Goal: Information Seeking & Learning: Learn about a topic

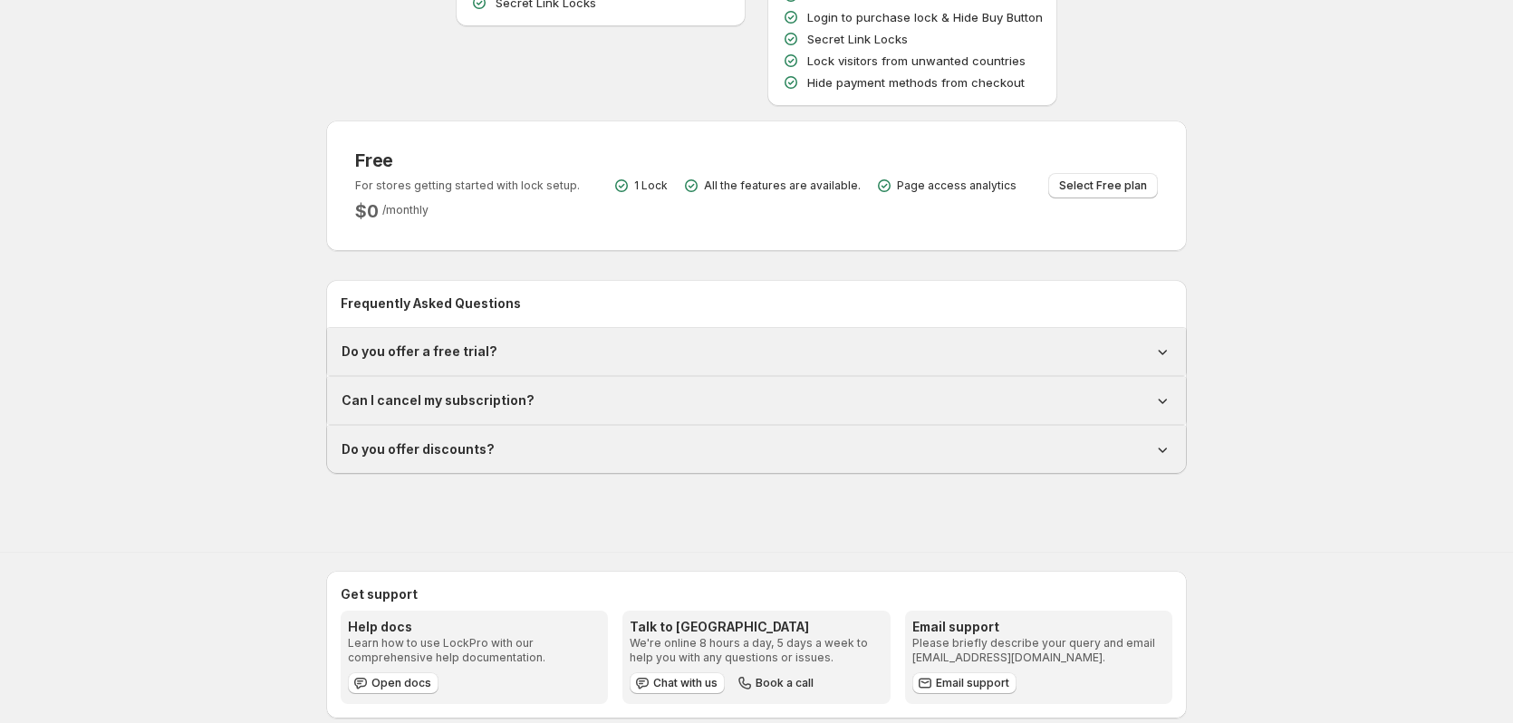
scroll to position [463, 0]
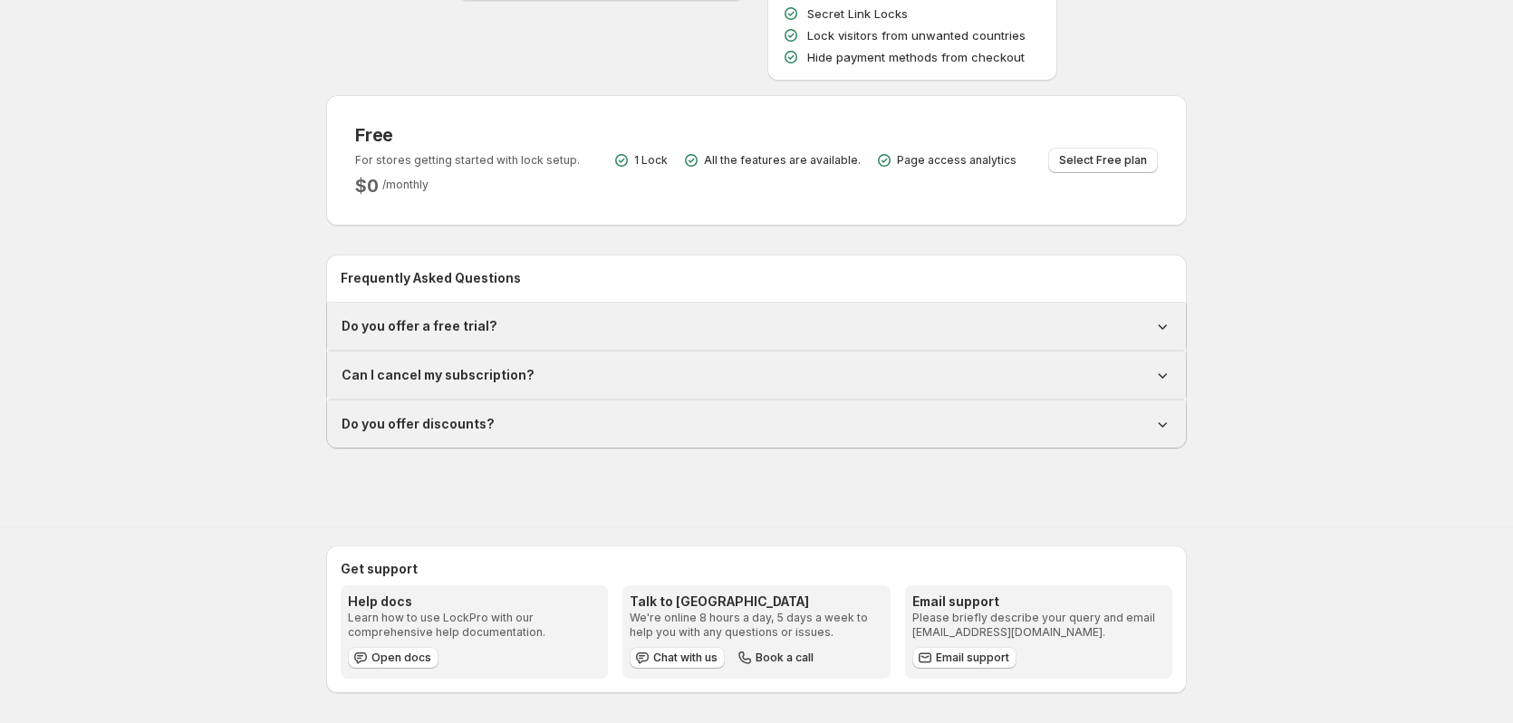
click at [757, 314] on div "Do you offer a free trial?" at bounding box center [756, 326] width 859 height 47
click at [754, 325] on div "Do you offer a free trial?" at bounding box center [756, 326] width 830 height 18
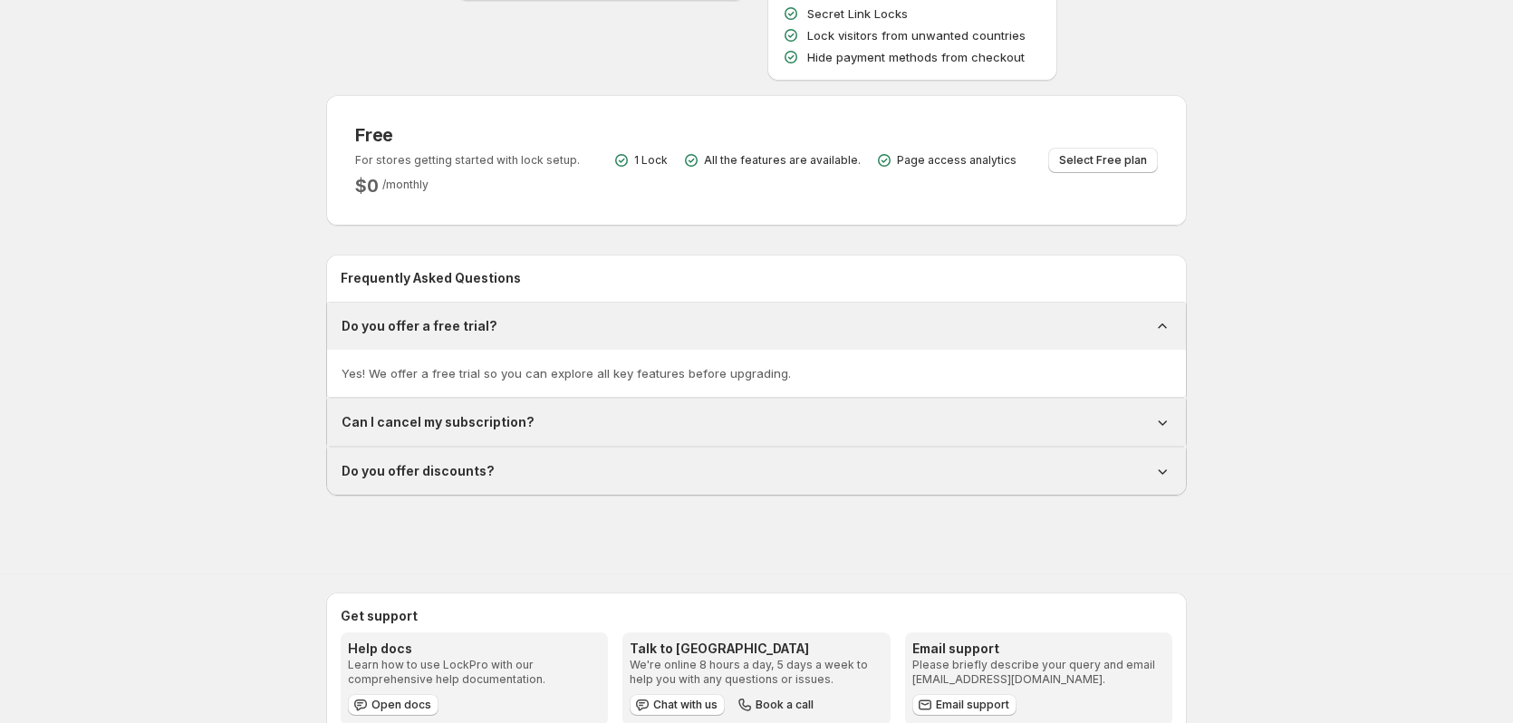
click at [999, 428] on div "Can I cancel my subscription?" at bounding box center [756, 422] width 830 height 18
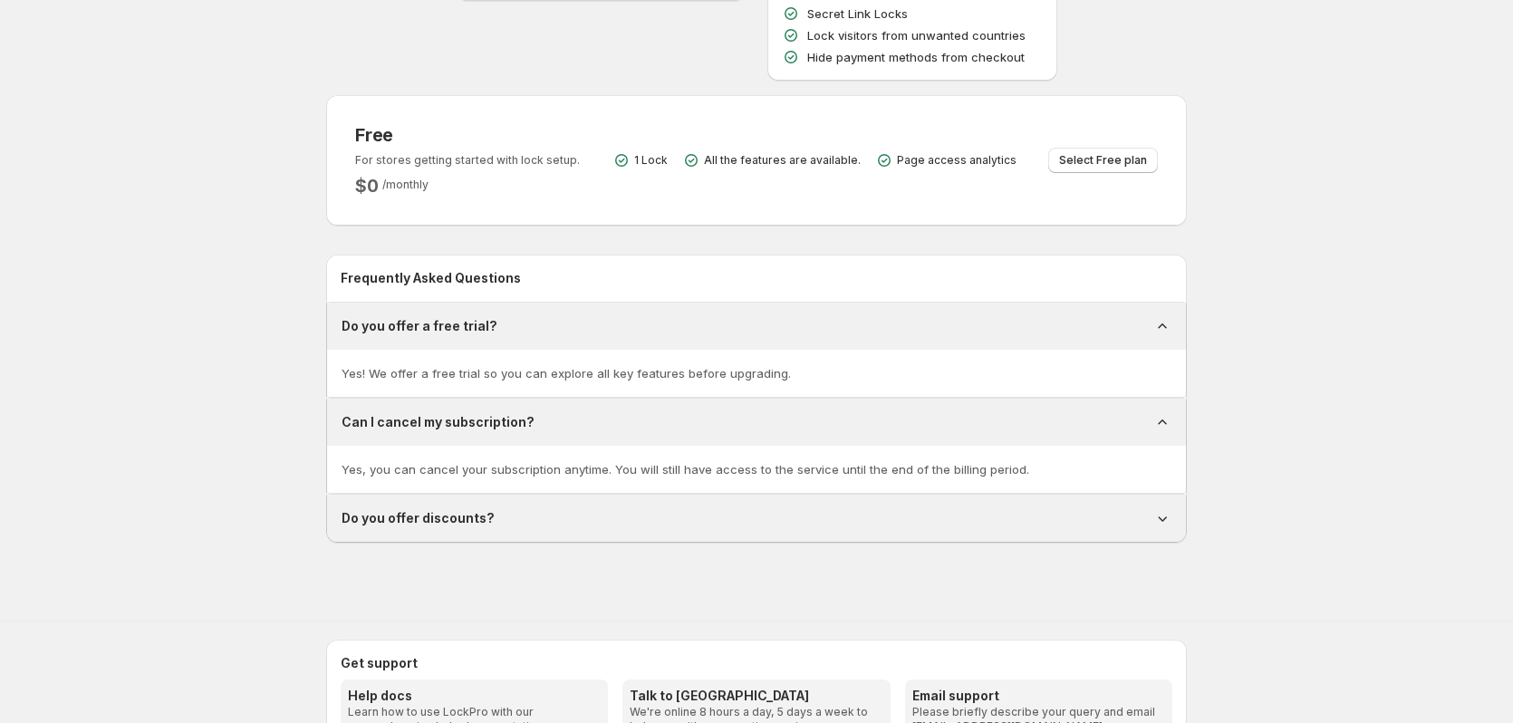
click at [950, 511] on div "Do you offer discounts?" at bounding box center [756, 518] width 830 height 18
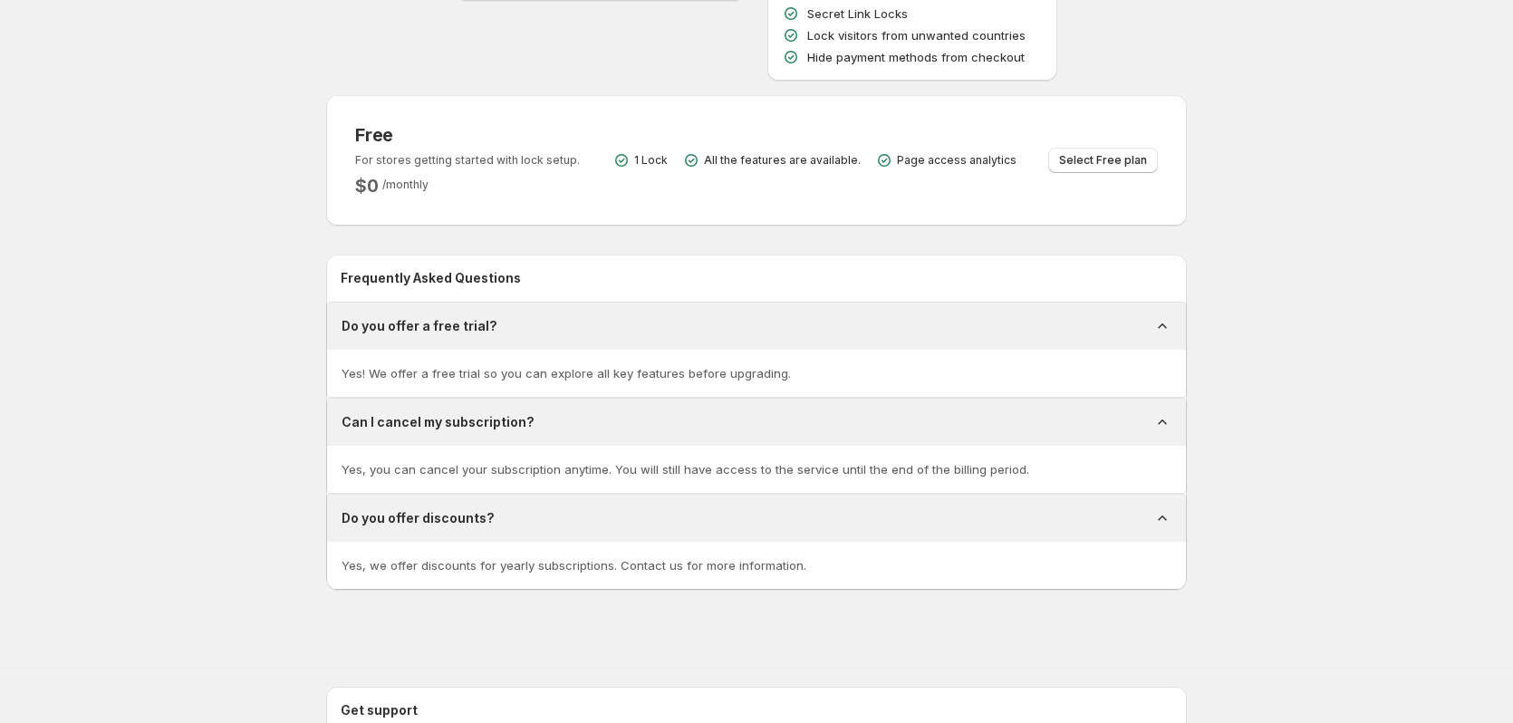
click at [831, 518] on div "Do you offer discounts?" at bounding box center [756, 518] width 830 height 18
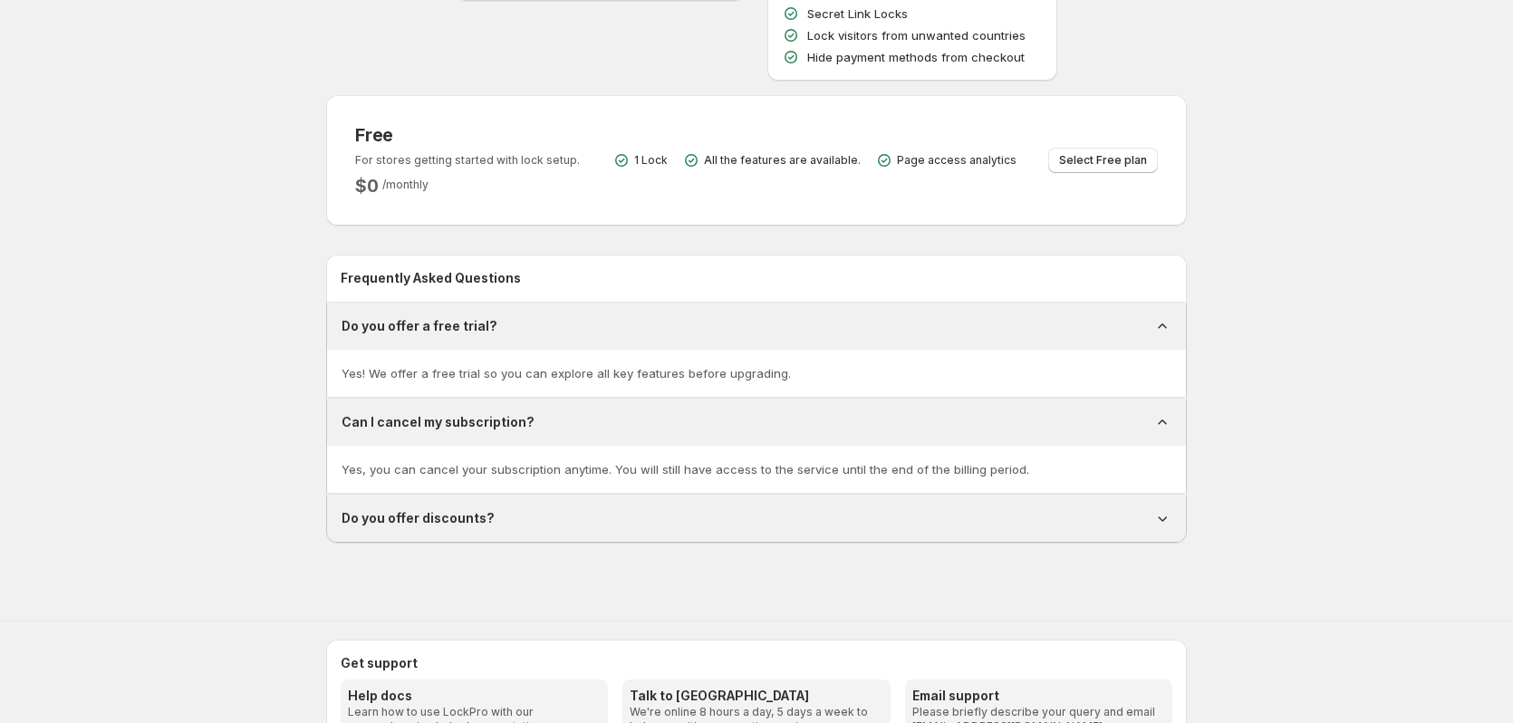
click at [911, 438] on div "Can I cancel my subscription?" at bounding box center [756, 422] width 859 height 47
click at [1158, 417] on icon at bounding box center [1162, 422] width 18 height 18
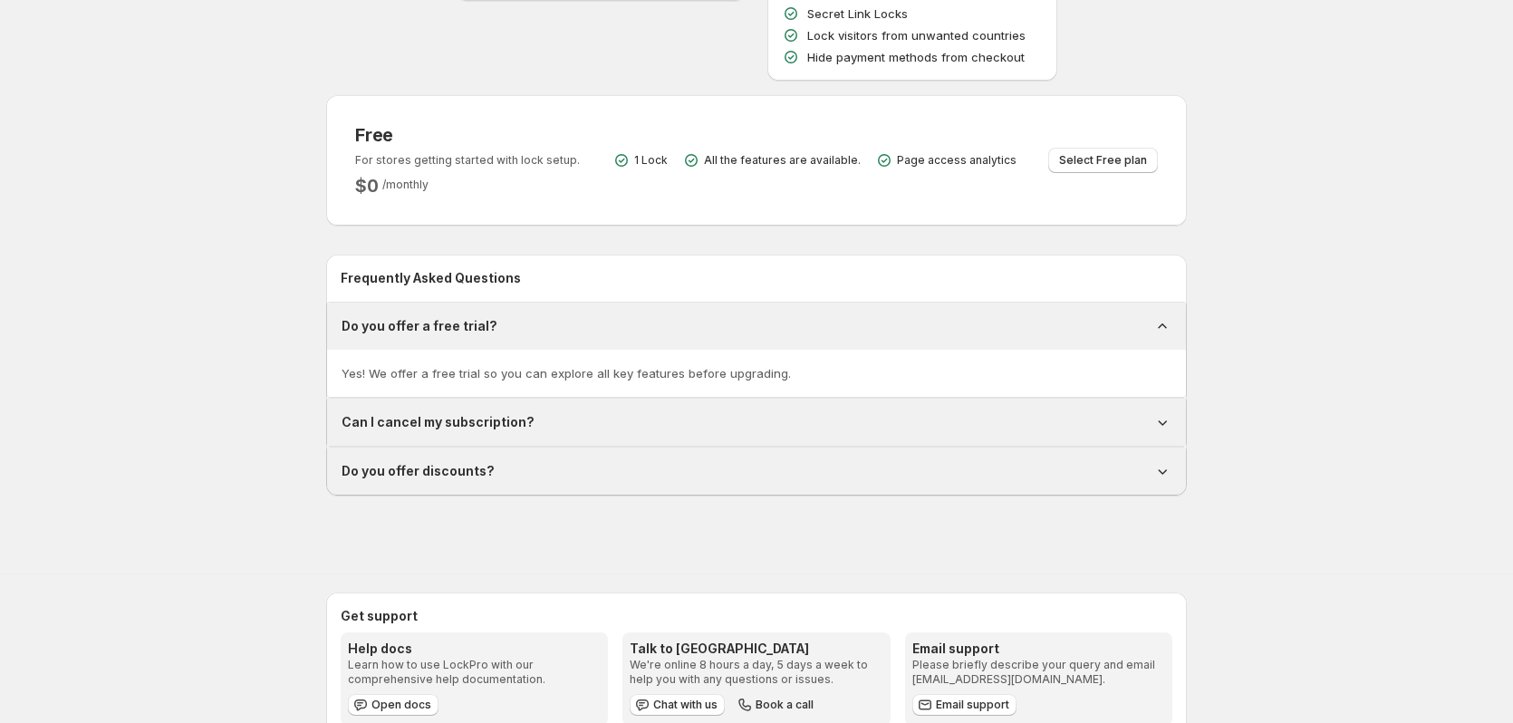
click at [1063, 328] on div "Do you offer a free trial?" at bounding box center [756, 326] width 830 height 18
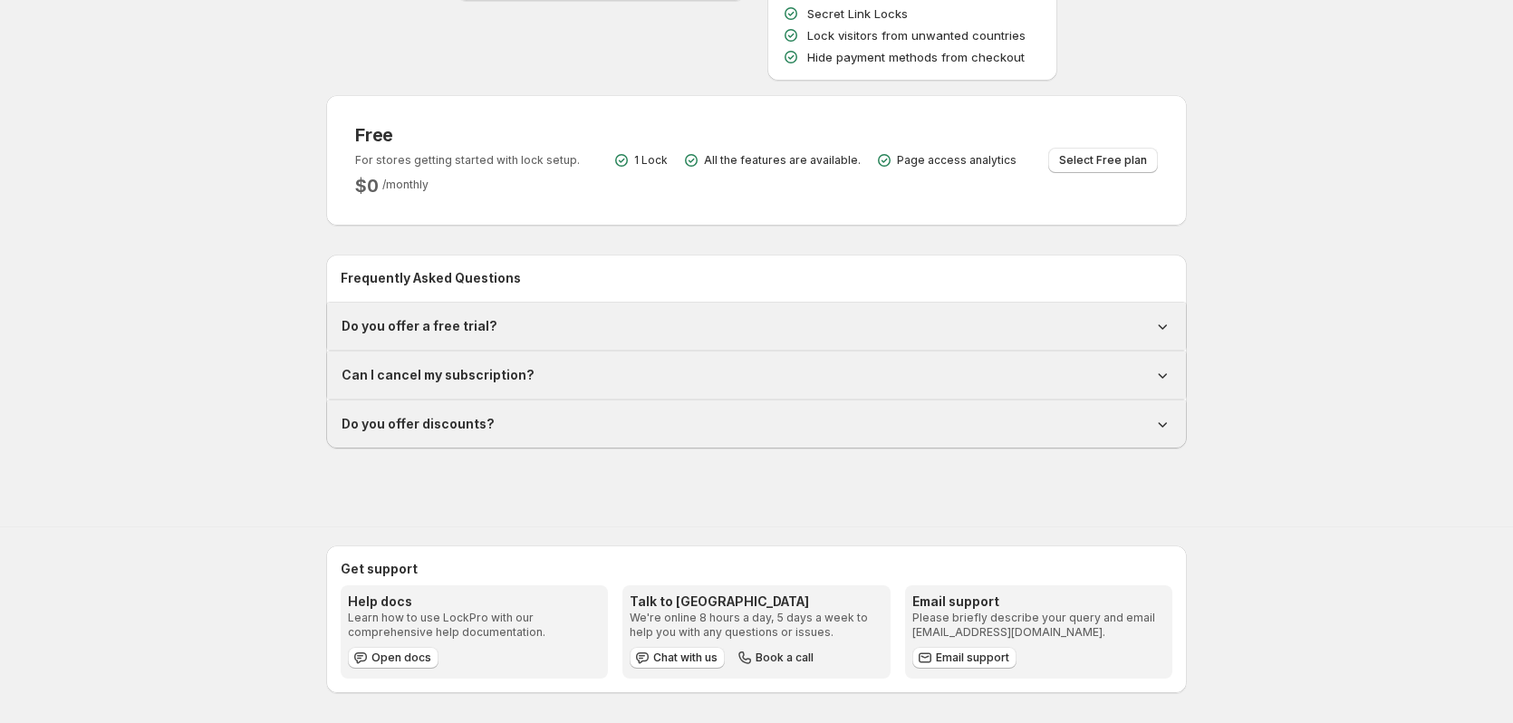
click at [1063, 328] on div "Do you offer a free trial?" at bounding box center [756, 326] width 830 height 18
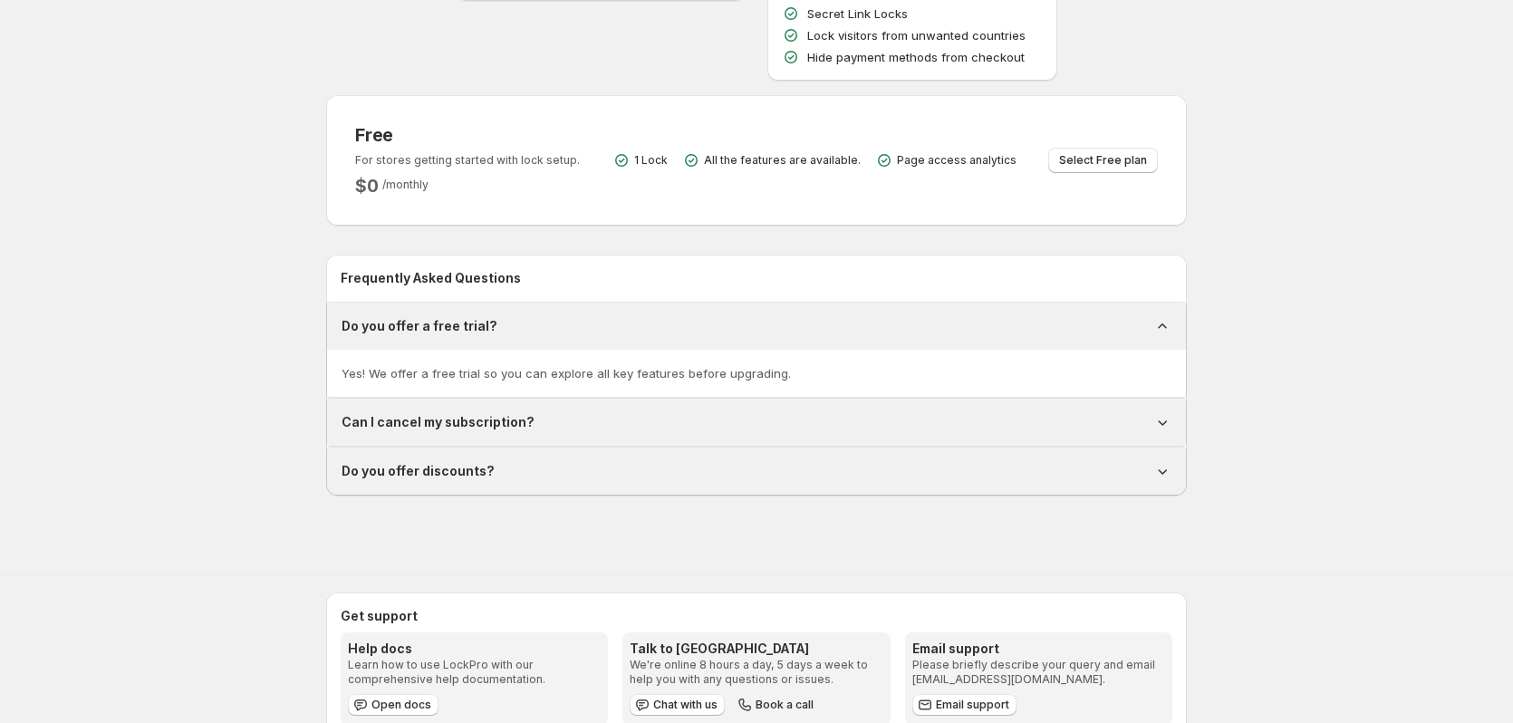
click at [889, 421] on div "Can I cancel my subscription?" at bounding box center [756, 422] width 830 height 18
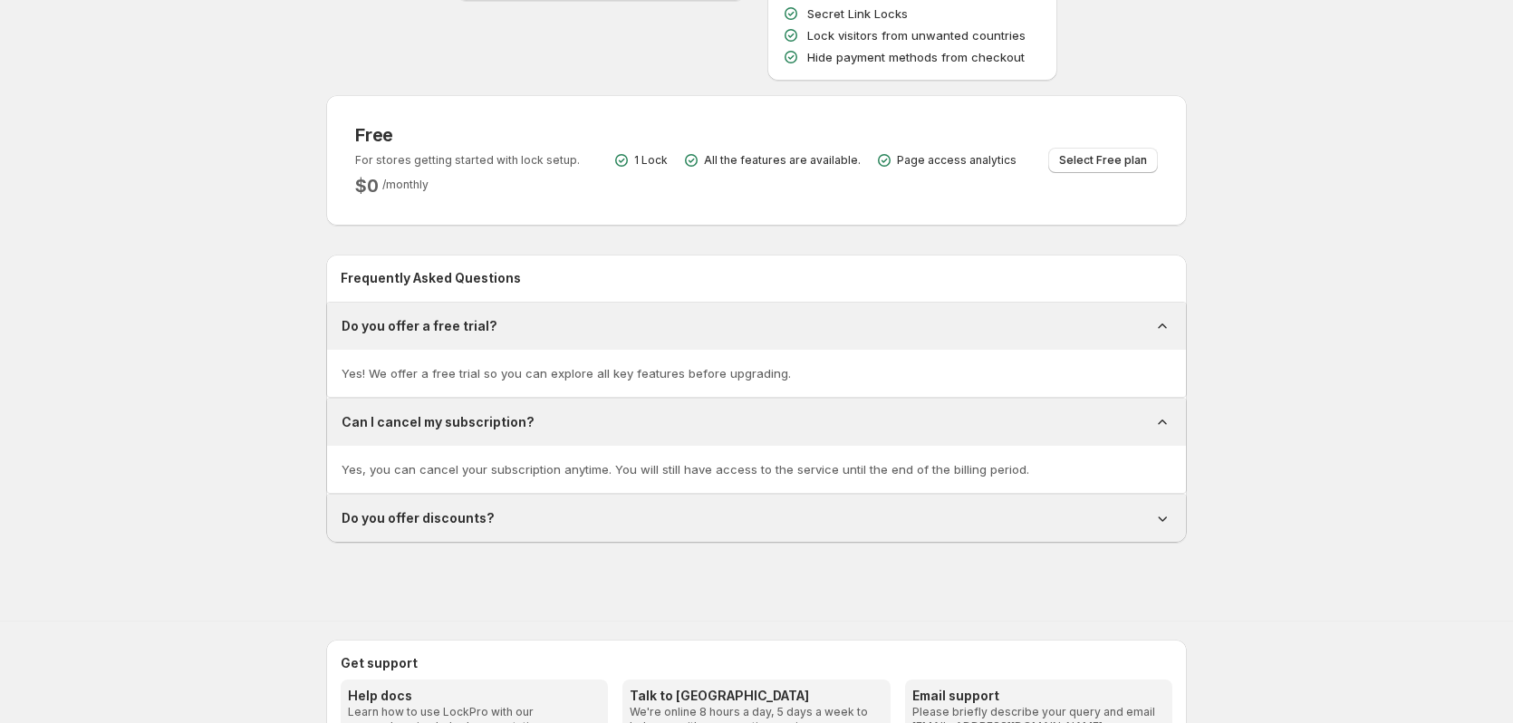
click at [637, 513] on div "Do you offer discounts?" at bounding box center [756, 518] width 830 height 18
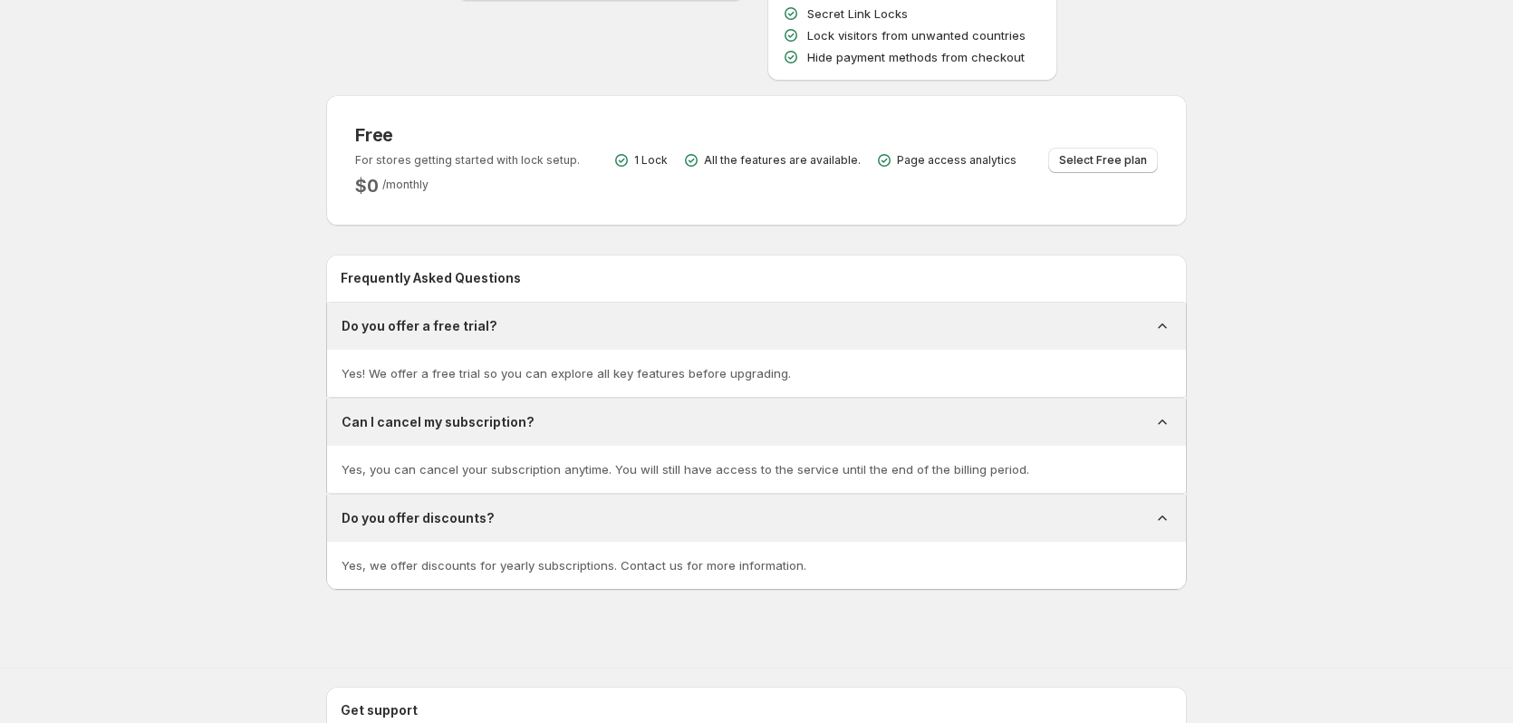
click at [663, 421] on div "Can I cancel my subscription?" at bounding box center [756, 422] width 830 height 18
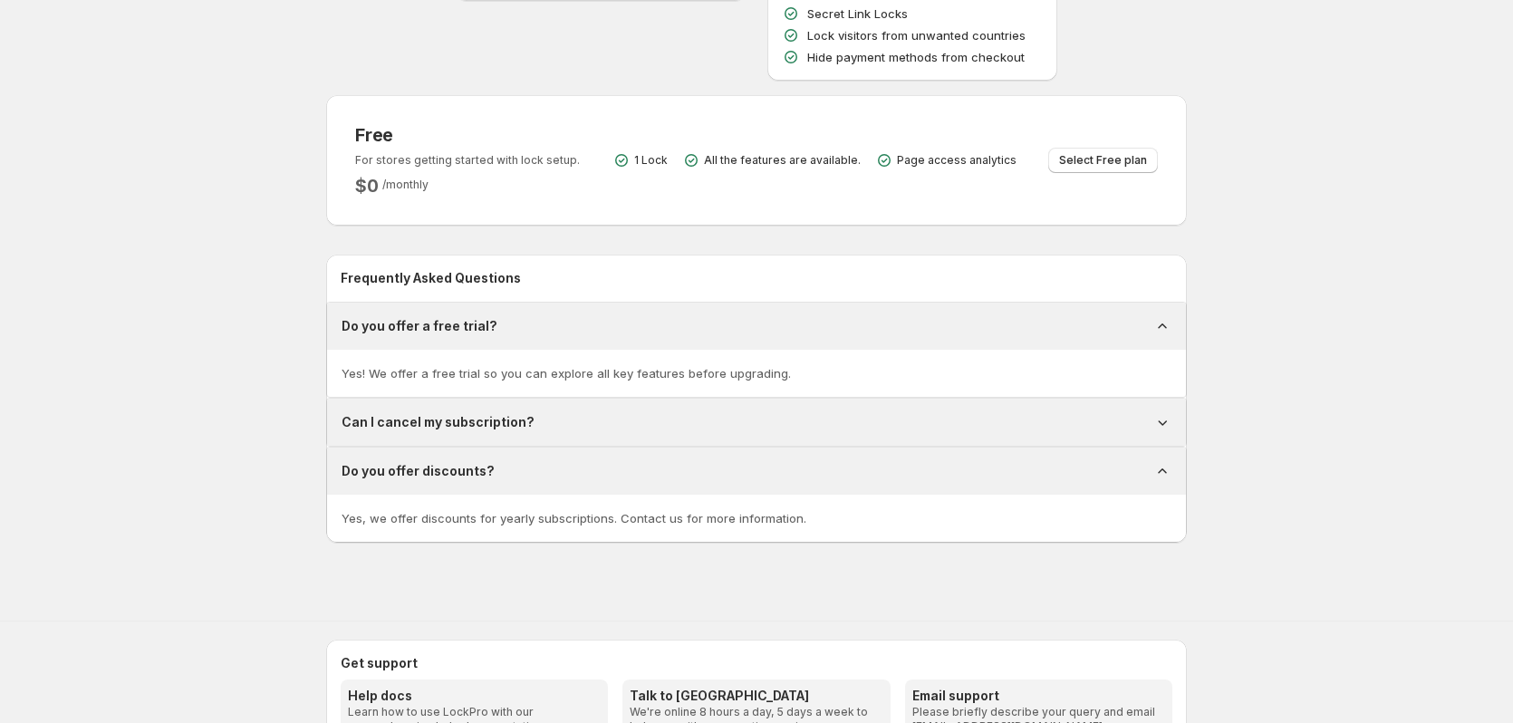
click at [688, 341] on div "Do you offer a free trial?" at bounding box center [756, 326] width 859 height 47
click at [756, 461] on div "Do you offer discounts?" at bounding box center [756, 470] width 859 height 47
click at [707, 336] on div "Do you offer a free trial?" at bounding box center [756, 326] width 859 height 47
click at [771, 328] on div "Do you offer a free trial?" at bounding box center [756, 326] width 830 height 18
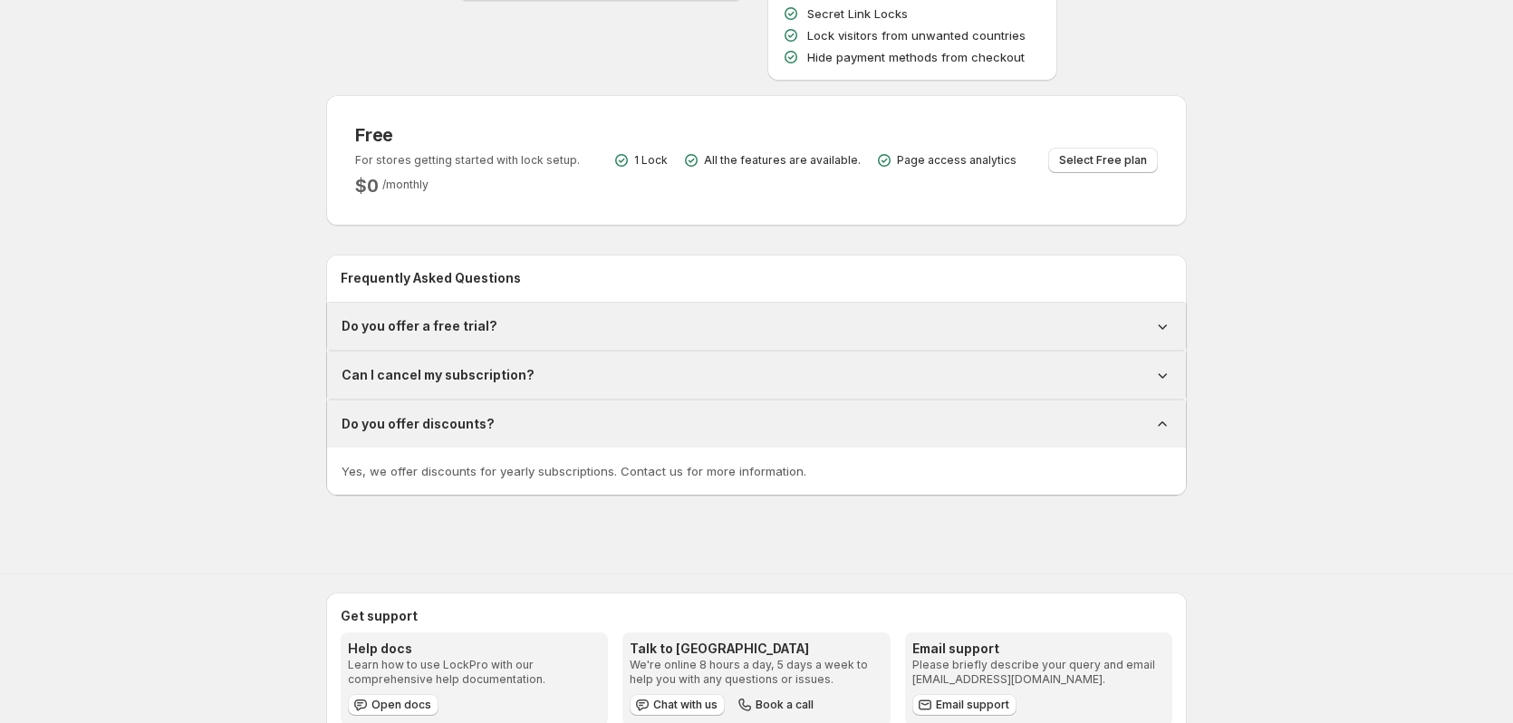
click at [701, 430] on div "Do you offer discounts?" at bounding box center [756, 424] width 830 height 18
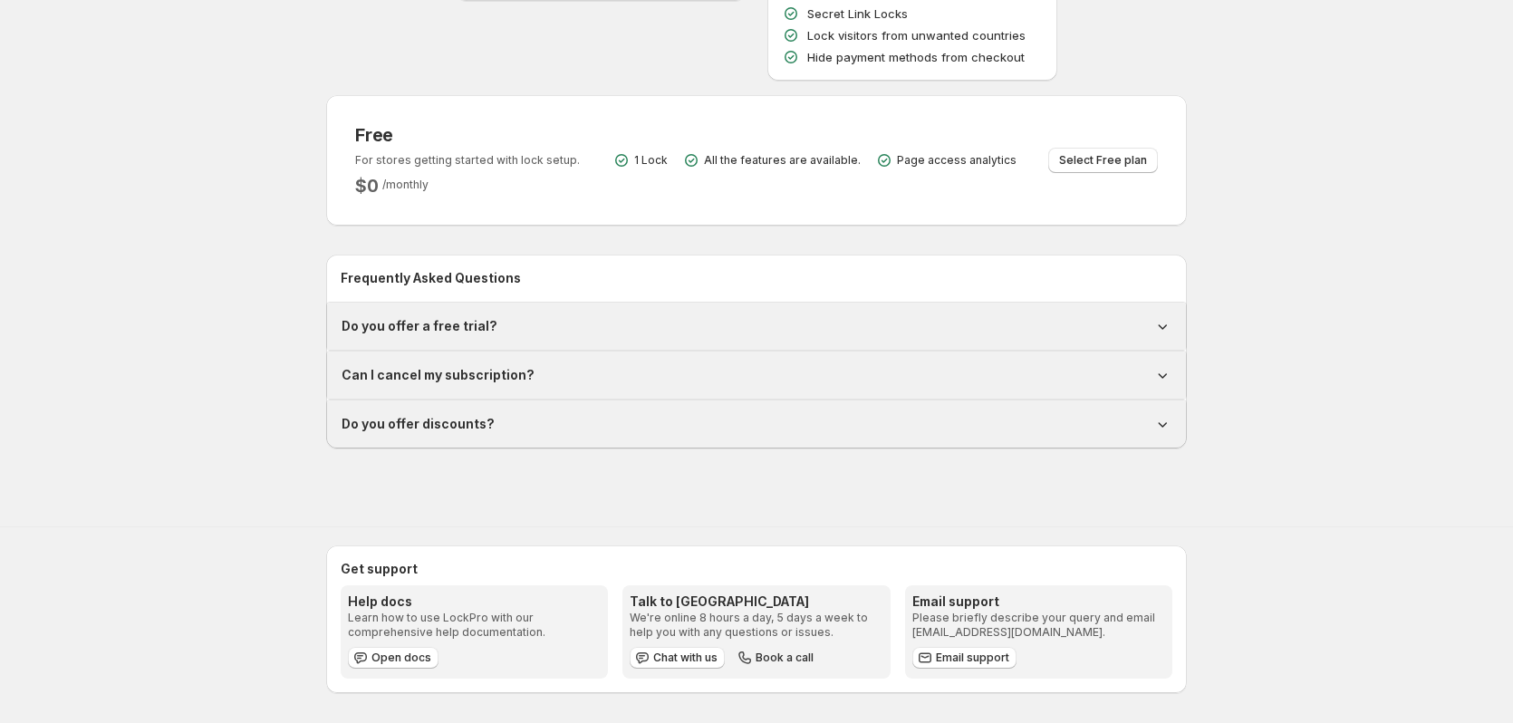
click at [577, 331] on div "Do you offer a free trial?" at bounding box center [756, 326] width 830 height 18
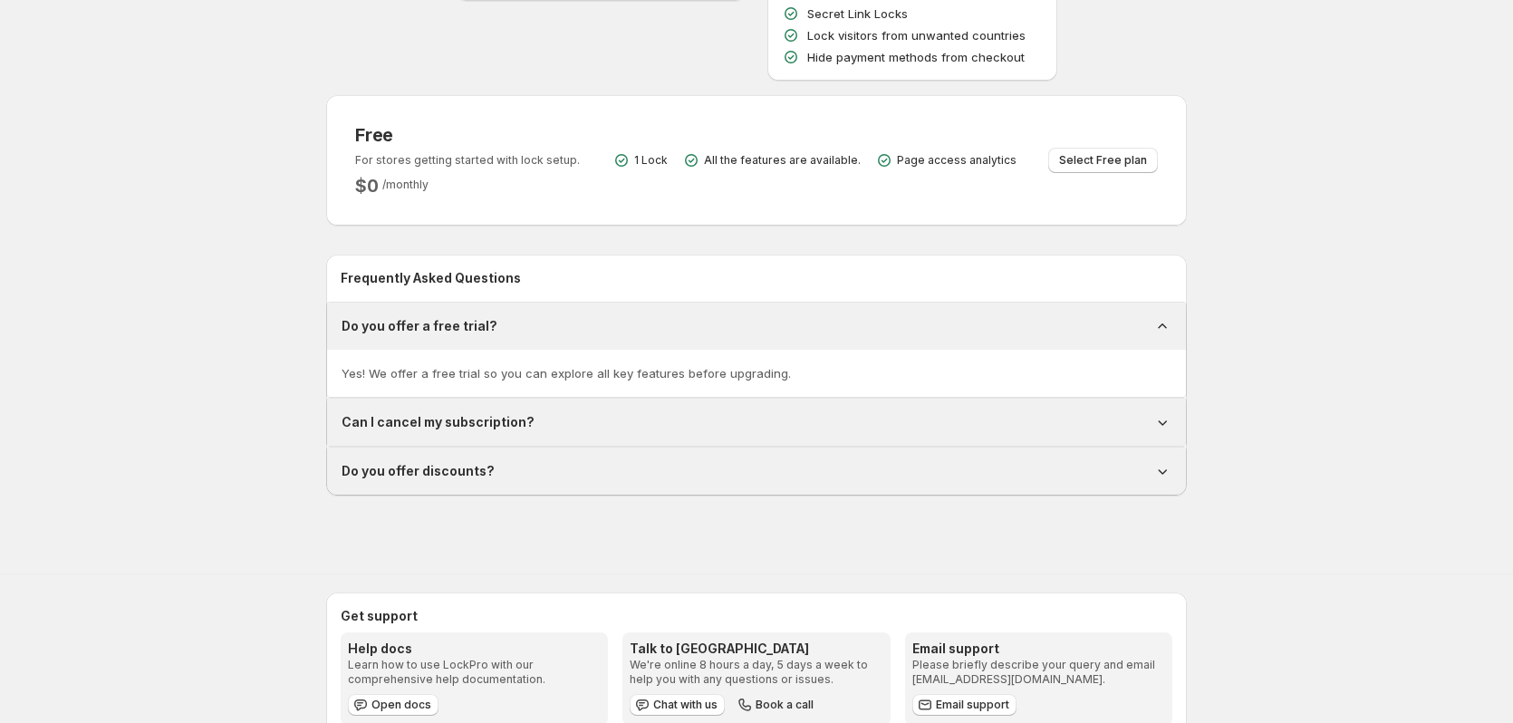
click at [599, 331] on div "Do you offer a free trial?" at bounding box center [756, 326] width 830 height 18
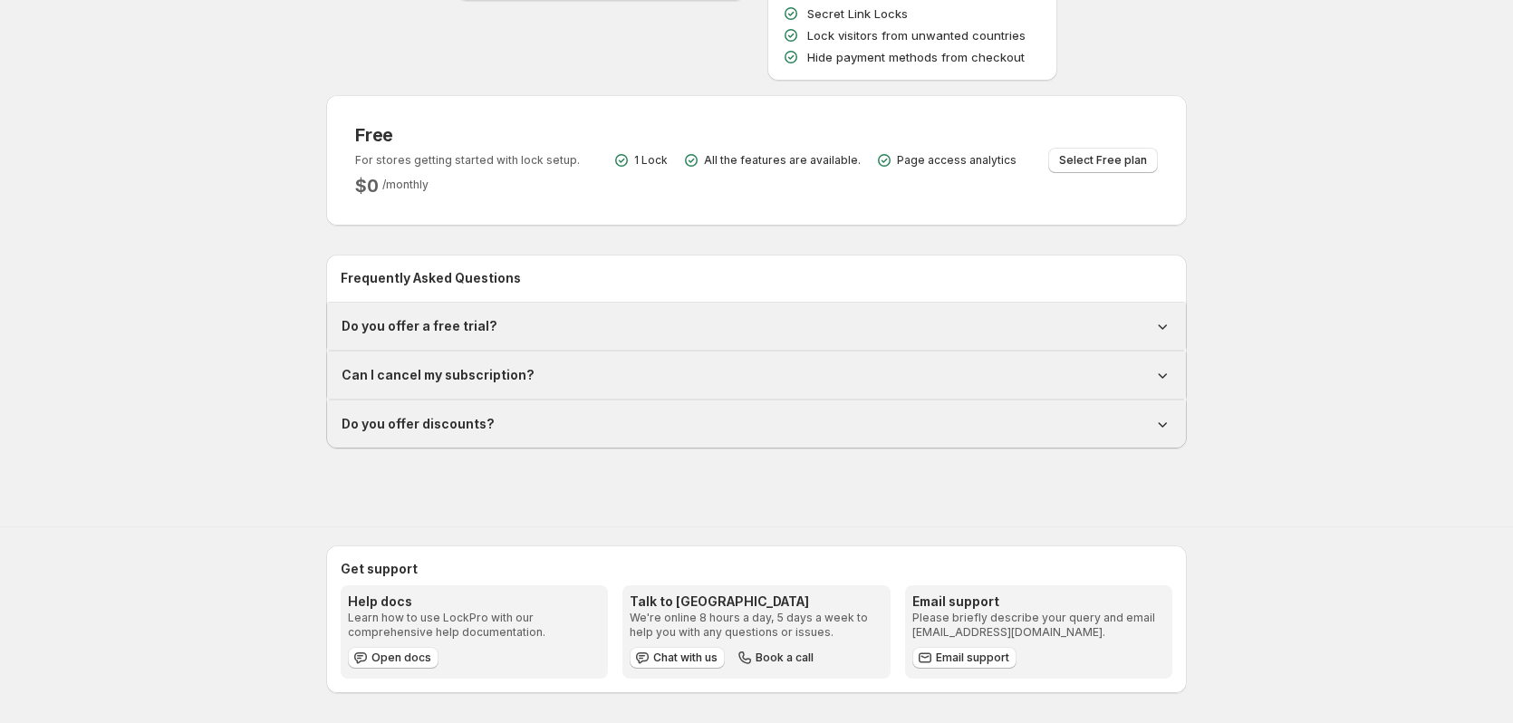
click at [605, 384] on div "Can I cancel my subscription?" at bounding box center [756, 374] width 859 height 47
click at [607, 384] on div "Can I cancel my subscription?" at bounding box center [756, 374] width 859 height 47
click at [1161, 388] on div "Can I cancel my subscription?" at bounding box center [756, 374] width 859 height 47
click at [870, 377] on div "Can I cancel my subscription?" at bounding box center [756, 375] width 830 height 18
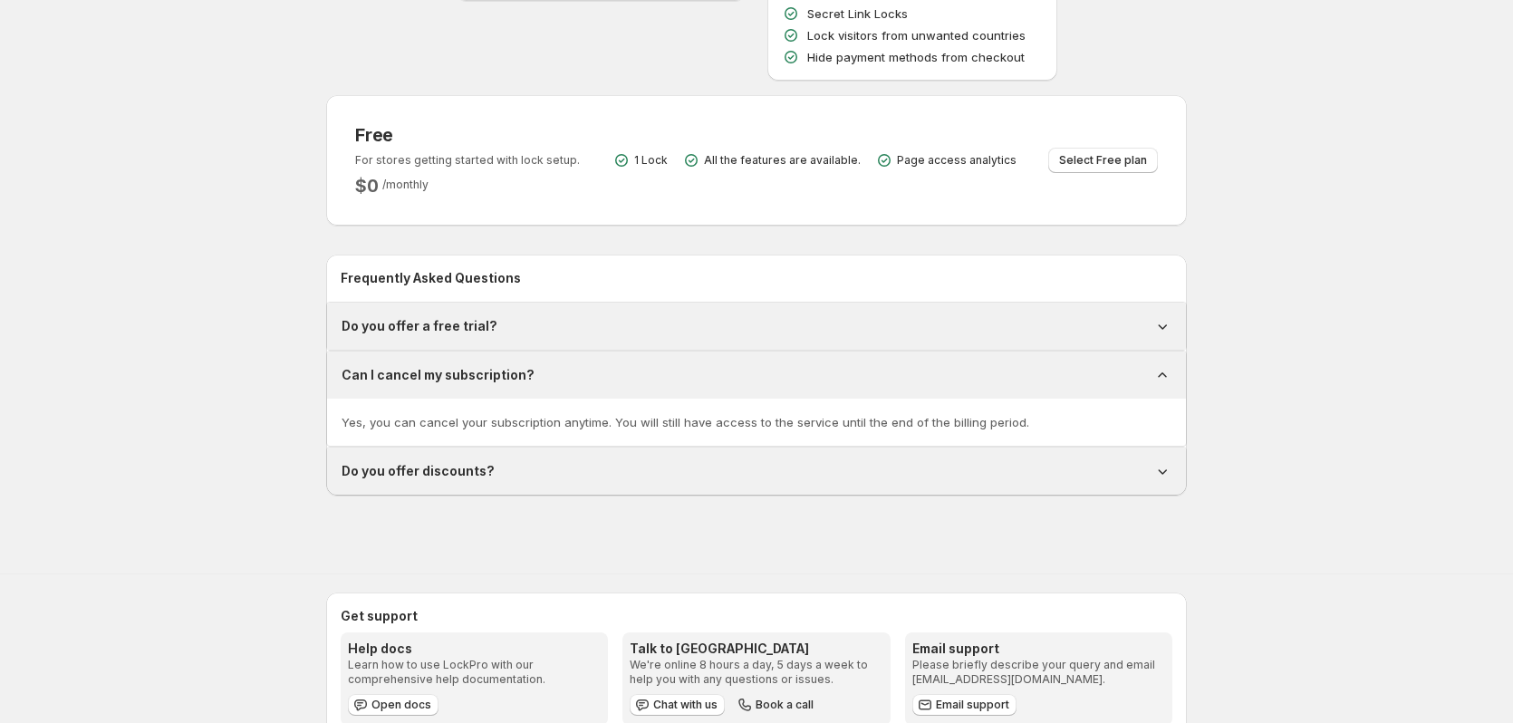
click at [680, 378] on div "Can I cancel my subscription?" at bounding box center [756, 375] width 830 height 18
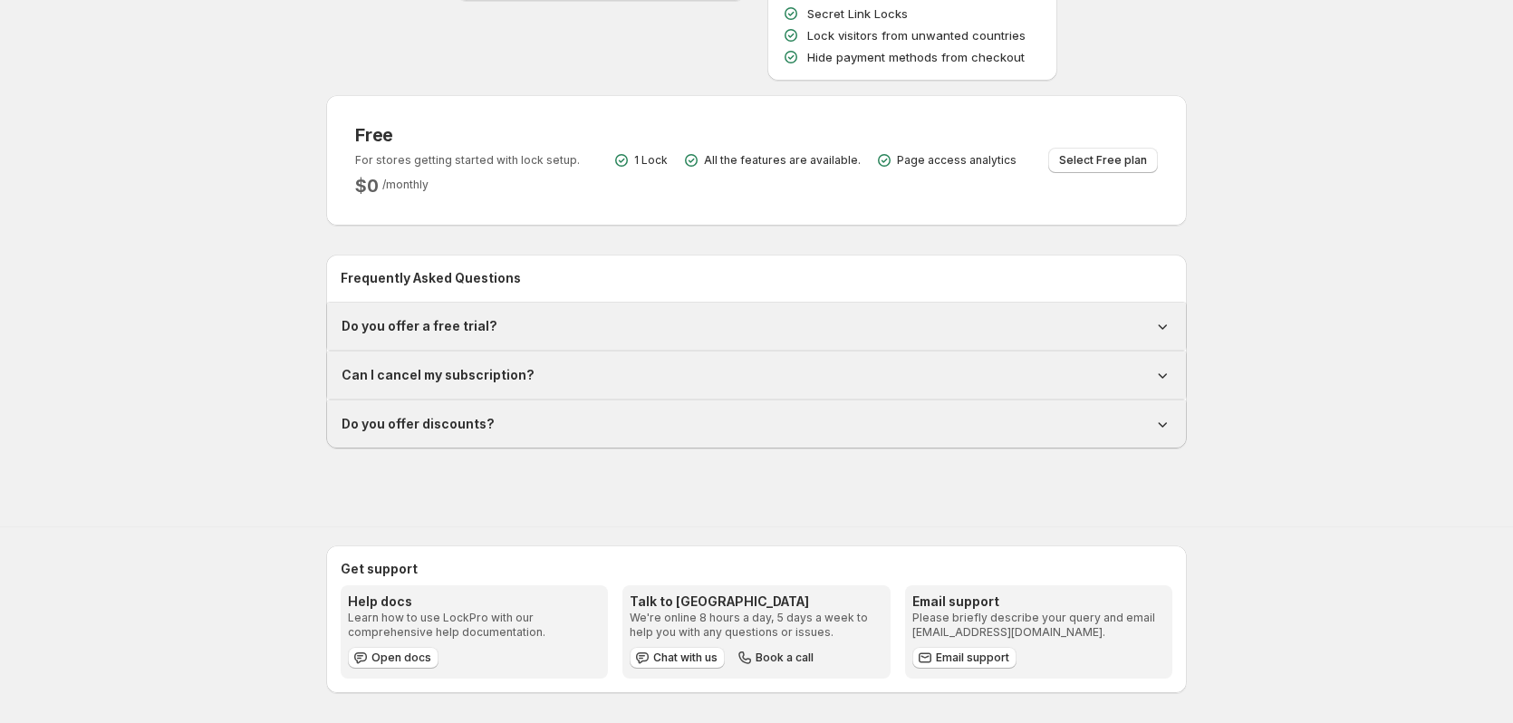
click at [658, 329] on div "Do you offer a free trial?" at bounding box center [756, 326] width 830 height 18
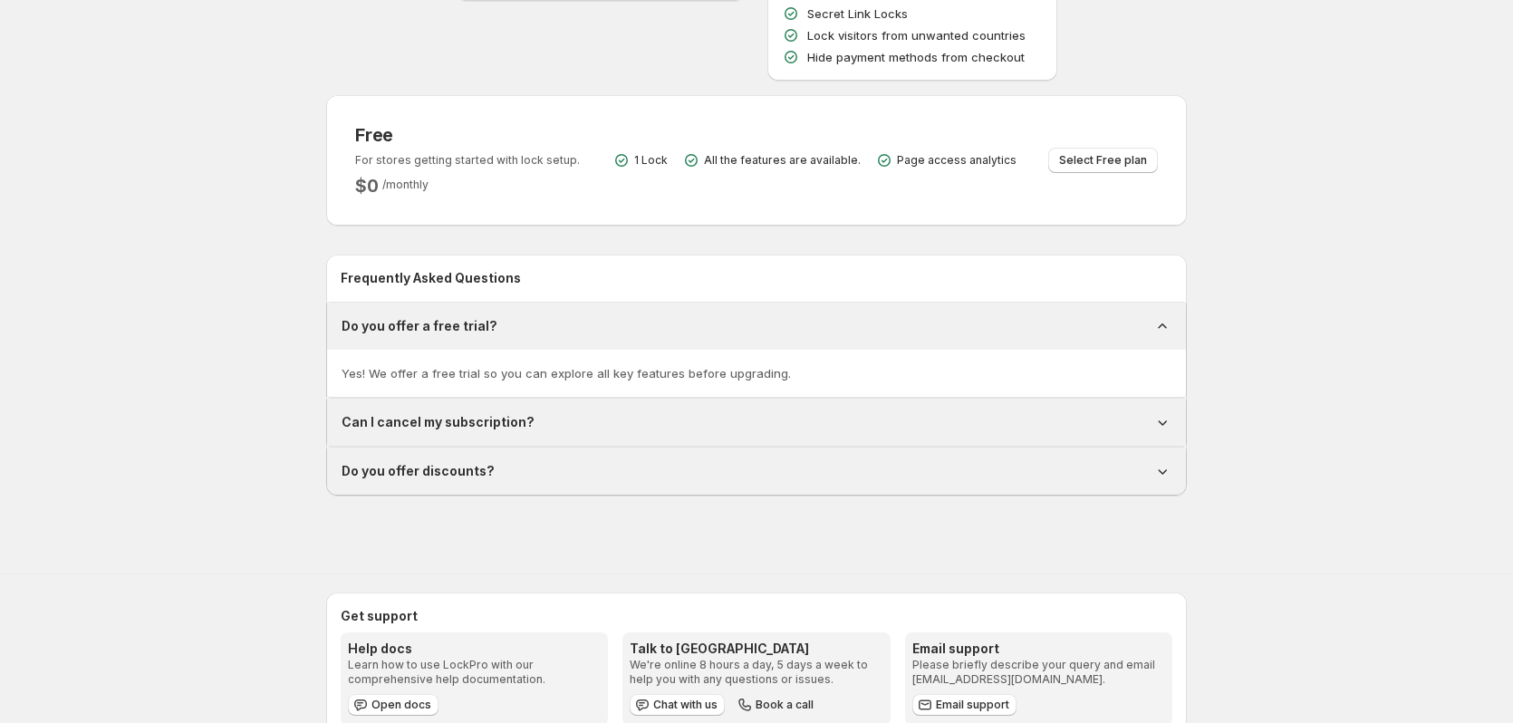
click at [658, 329] on div "Do you offer a free trial?" at bounding box center [756, 326] width 830 height 18
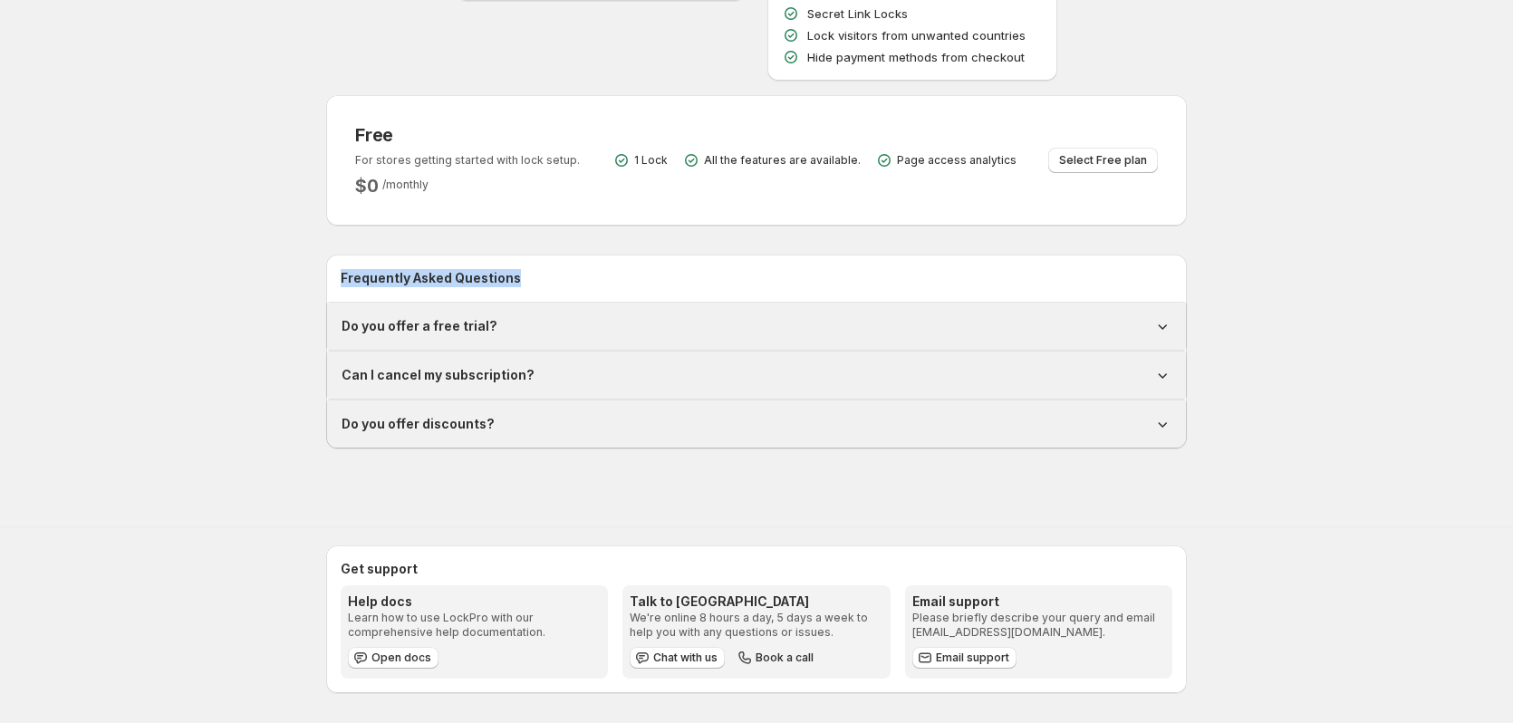
drag, startPoint x: 334, startPoint y: 280, endPoint x: 548, endPoint y: 295, distance: 214.3
click at [539, 296] on div "Frequently Asked Questions" at bounding box center [756, 278] width 860 height 47
click at [389, 659] on span "Open docs" at bounding box center [401, 657] width 60 height 14
